Goal: Information Seeking & Learning: Learn about a topic

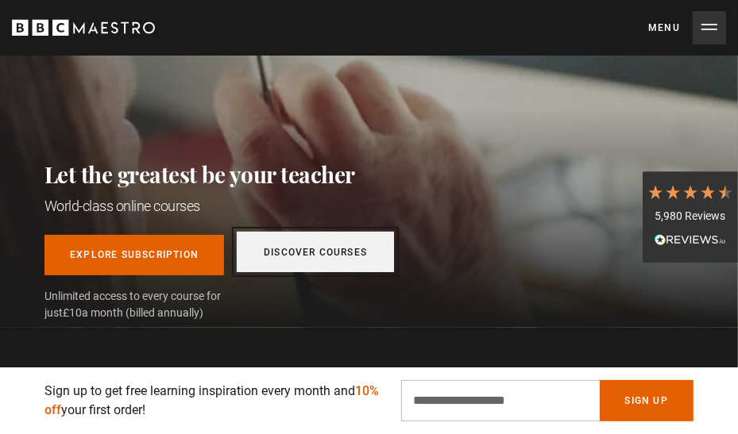
click at [326, 255] on link "Discover Courses" at bounding box center [315, 252] width 157 height 41
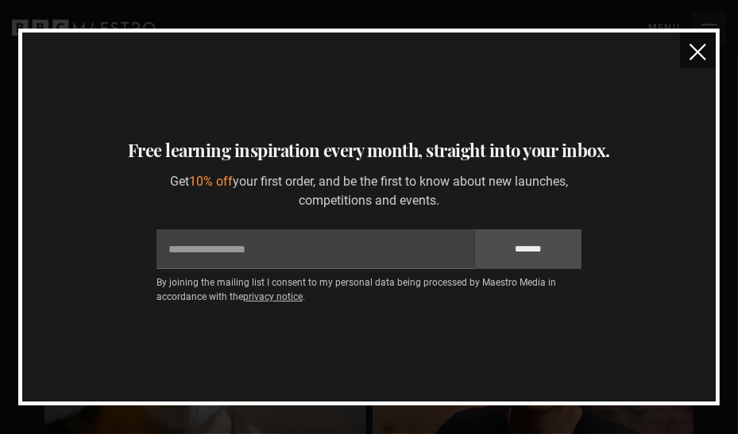
click at [699, 56] on img "close" at bounding box center [697, 52] width 17 height 17
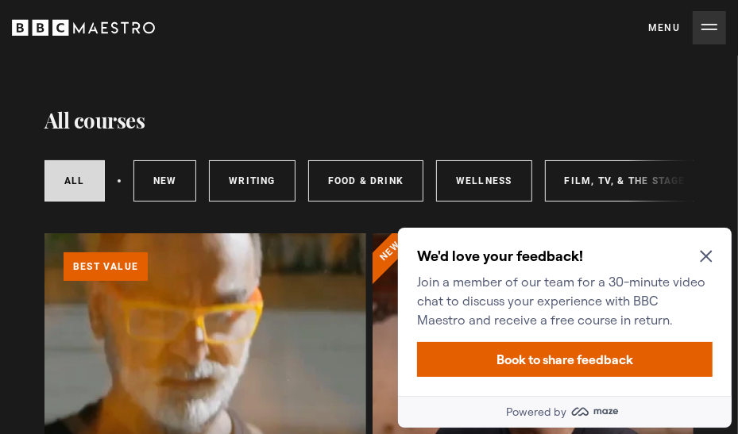
click at [710, 259] on icon "Close Maze Prompt" at bounding box center [705, 255] width 13 height 13
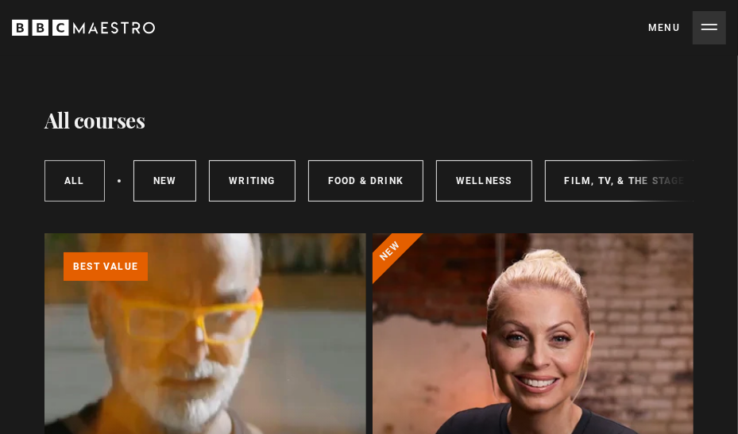
click at [92, 184] on link "All courses" at bounding box center [74, 180] width 60 height 41
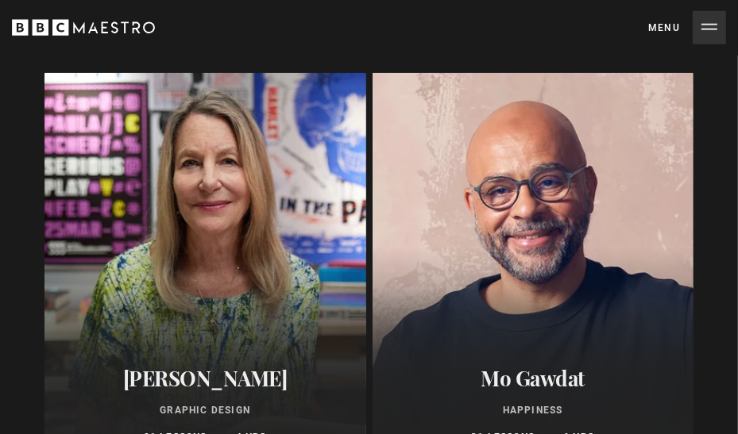
scroll to position [4167, 0]
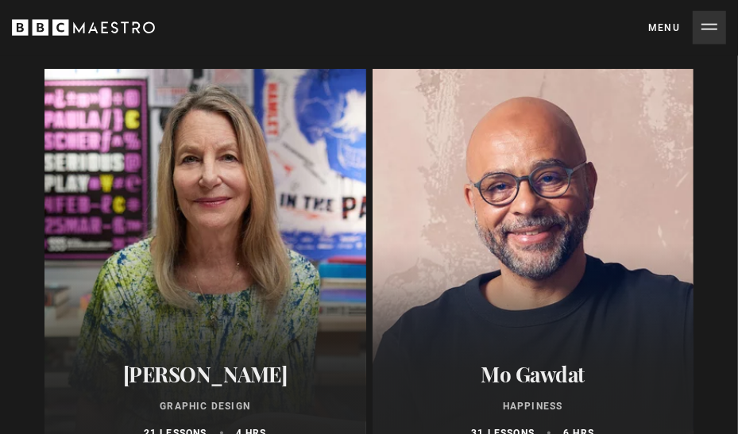
click at [523, 250] on div at bounding box center [533, 259] width 322 height 381
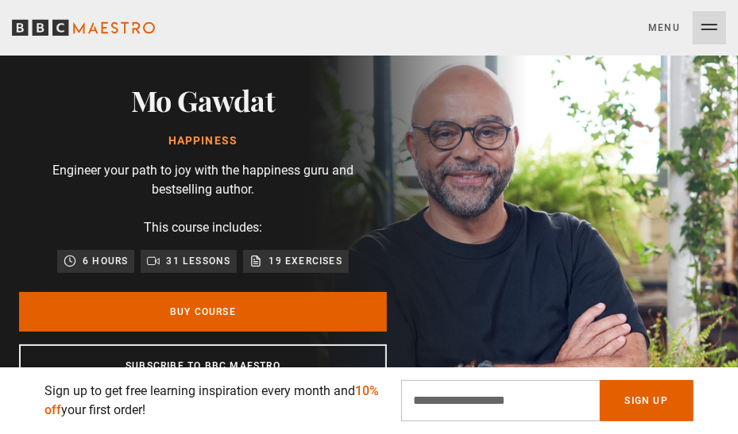
scroll to position [0, 927]
